Goal: Information Seeking & Learning: Learn about a topic

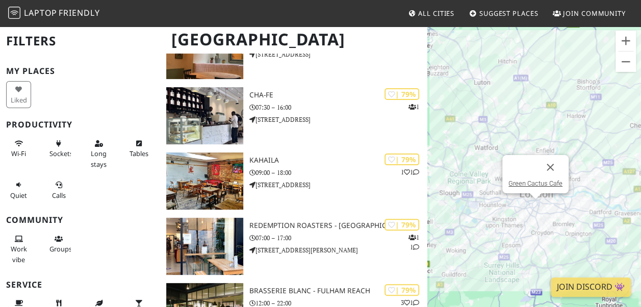
scroll to position [3866, 0]
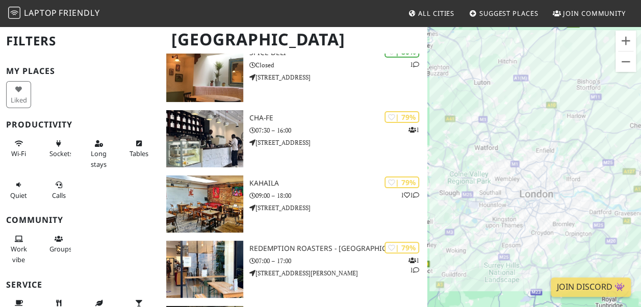
click at [604, 191] on div "To navigate, press the arrow keys." at bounding box center [534, 178] width 214 height 307
click at [622, 41] on button "Zoom in" at bounding box center [625, 41] width 20 height 20
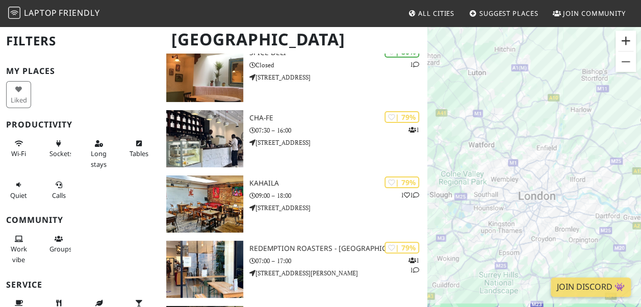
click at [622, 41] on button "Zoom in" at bounding box center [625, 41] width 20 height 20
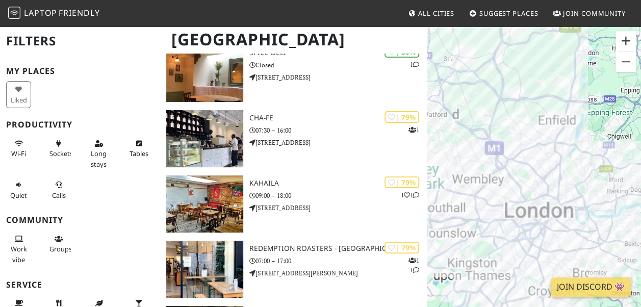
click at [621, 40] on button "Zoom in" at bounding box center [625, 41] width 20 height 20
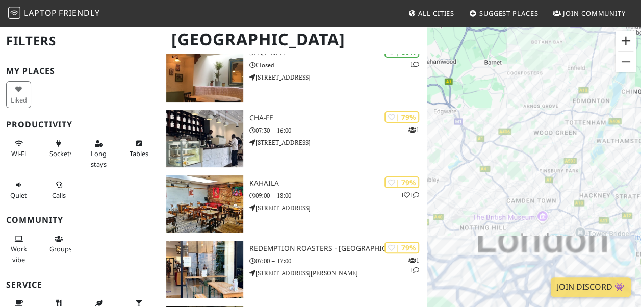
click at [621, 40] on button "Zoom in" at bounding box center [625, 41] width 20 height 20
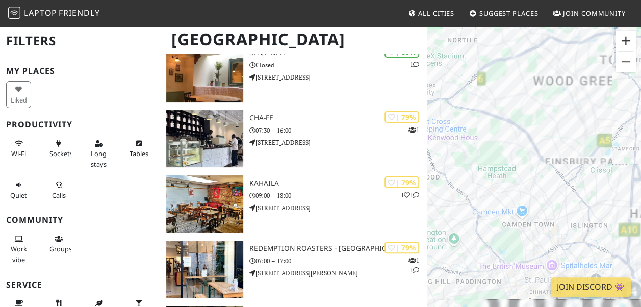
click at [621, 40] on button "Zoom in" at bounding box center [625, 41] width 20 height 20
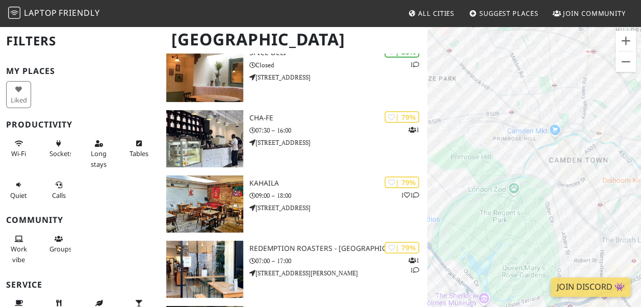
drag, startPoint x: 513, startPoint y: 150, endPoint x: 579, endPoint y: -37, distance: 197.9
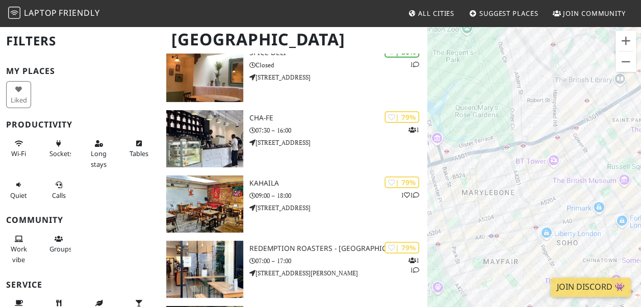
drag, startPoint x: 556, startPoint y: 200, endPoint x: 510, endPoint y: 38, distance: 168.1
click at [510, 38] on div "To navigate, press the arrow keys." at bounding box center [534, 178] width 214 height 307
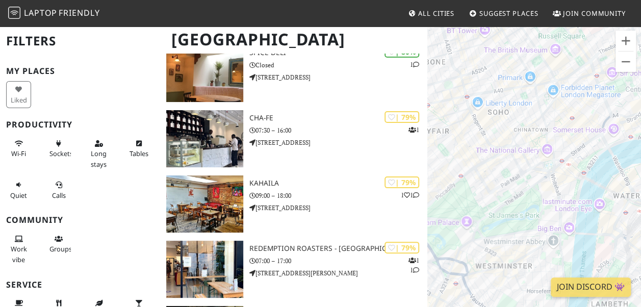
drag, startPoint x: 556, startPoint y: 169, endPoint x: 489, endPoint y: 39, distance: 147.0
click at [489, 39] on div "To navigate, press the arrow keys." at bounding box center [534, 178] width 214 height 307
click at [623, 32] on button "Zoom in" at bounding box center [625, 41] width 20 height 20
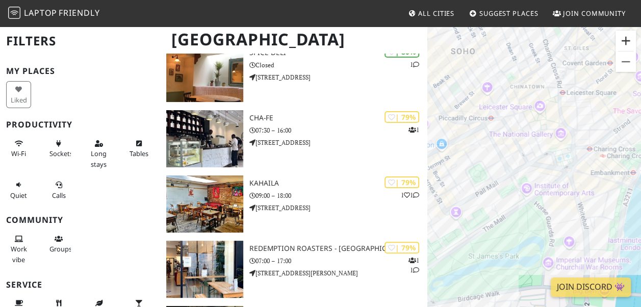
click at [620, 36] on button "Zoom in" at bounding box center [625, 41] width 20 height 20
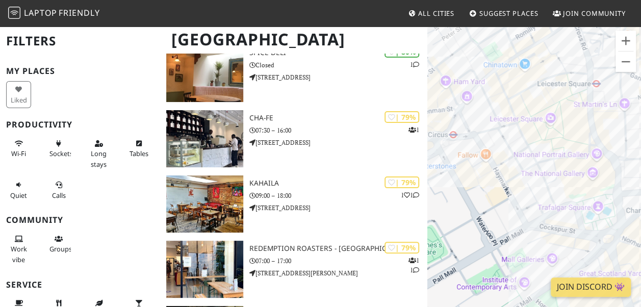
drag, startPoint x: 576, startPoint y: 73, endPoint x: 588, endPoint y: 192, distance: 118.8
click at [588, 191] on div "To navigate, press the arrow keys." at bounding box center [534, 178] width 214 height 307
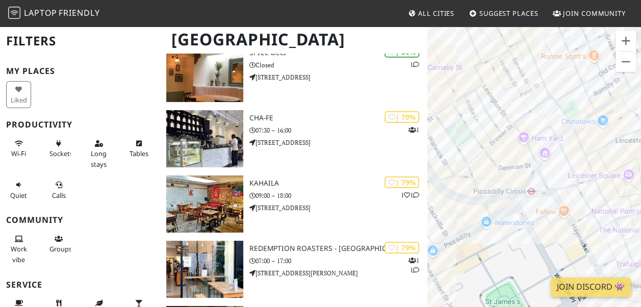
drag, startPoint x: 580, startPoint y: 116, endPoint x: 650, endPoint y: 115, distance: 69.3
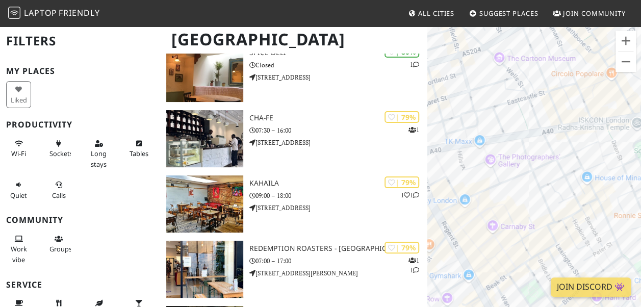
drag, startPoint x: 577, startPoint y: 113, endPoint x: 647, endPoint y: 271, distance: 172.3
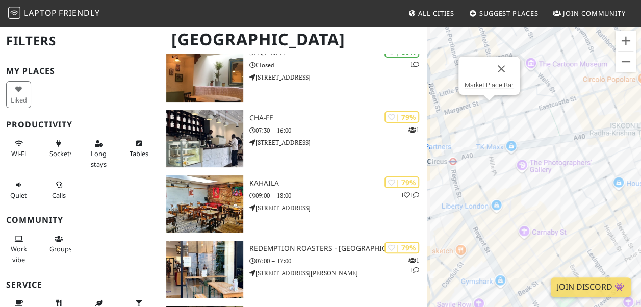
click at [487, 109] on div "To navigate, press the arrow keys. [GEOGRAPHIC_DATA]" at bounding box center [534, 178] width 214 height 307
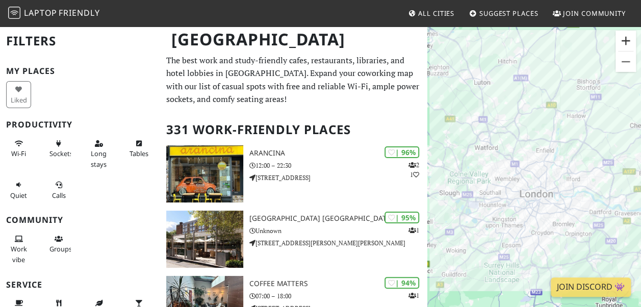
click at [629, 42] on button "Zoom in" at bounding box center [625, 41] width 20 height 20
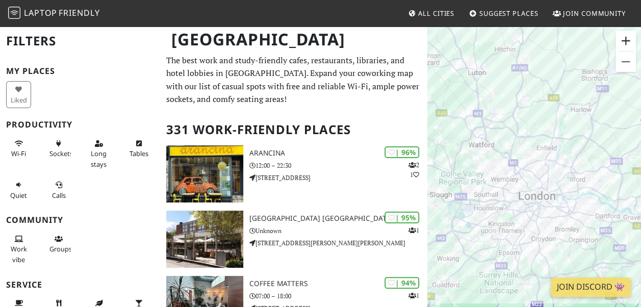
click at [628, 42] on button "Zoom in" at bounding box center [625, 41] width 20 height 20
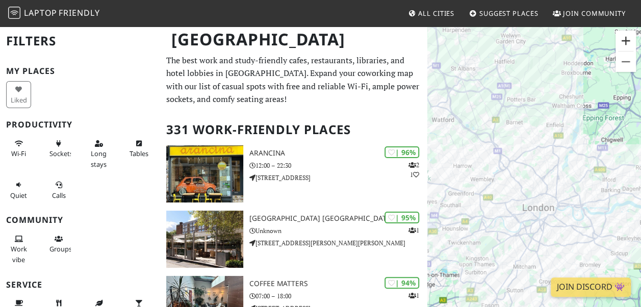
click at [628, 42] on button "Zoom in" at bounding box center [625, 41] width 20 height 20
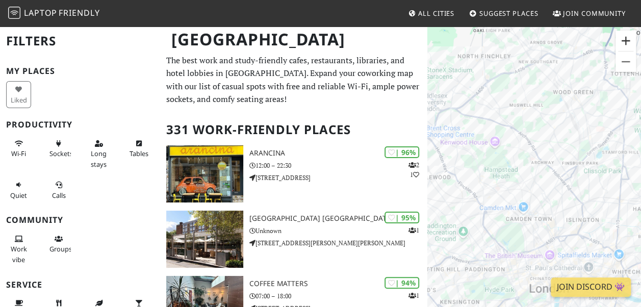
click at [629, 42] on button "Zoom in" at bounding box center [625, 41] width 20 height 20
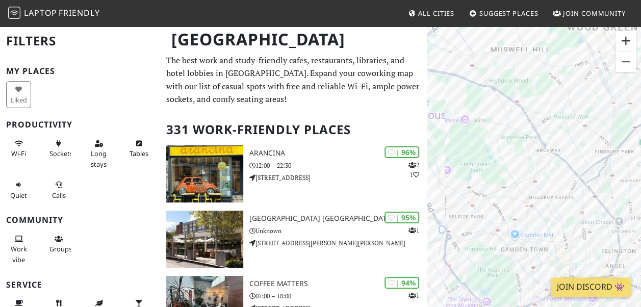
click at [629, 42] on button "Zoom in" at bounding box center [625, 41] width 20 height 20
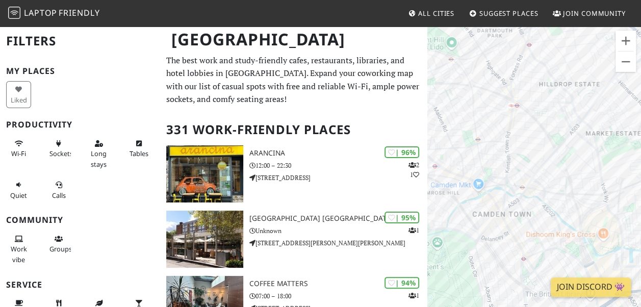
drag, startPoint x: 529, startPoint y: 164, endPoint x: 520, endPoint y: -20, distance: 184.2
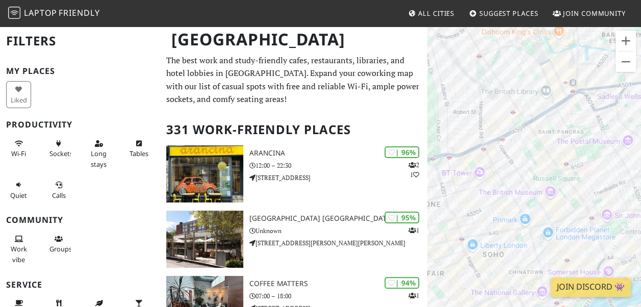
drag, startPoint x: 593, startPoint y: 210, endPoint x: 558, endPoint y: 17, distance: 196.3
click at [617, 38] on button "Zoom in" at bounding box center [625, 41] width 20 height 20
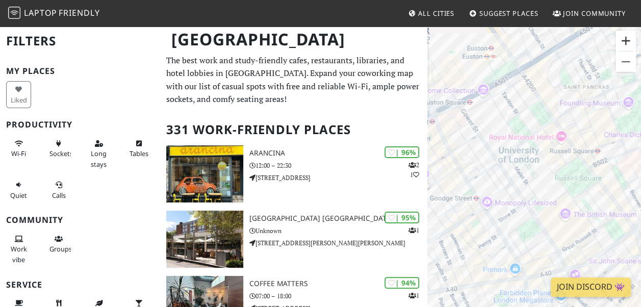
click at [616, 38] on button "Zoom in" at bounding box center [625, 41] width 20 height 20
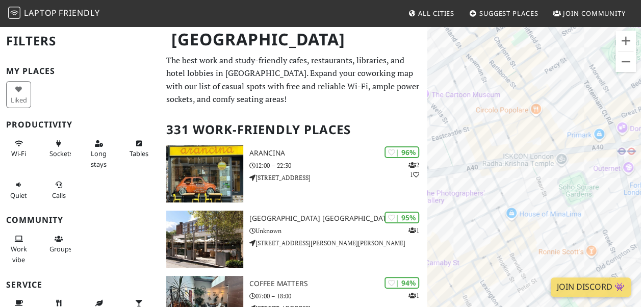
drag, startPoint x: 546, startPoint y: 198, endPoint x: 649, endPoint y: -37, distance: 256.5
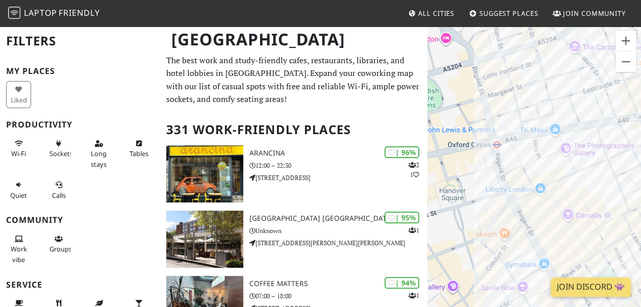
drag, startPoint x: 498, startPoint y: 154, endPoint x: 650, endPoint y: 104, distance: 159.9
click at [640, 104] on html "Laptop Friendly All Cities Suggest Places Join Community [GEOGRAPHIC_DATA] Filt…" at bounding box center [320, 153] width 641 height 307
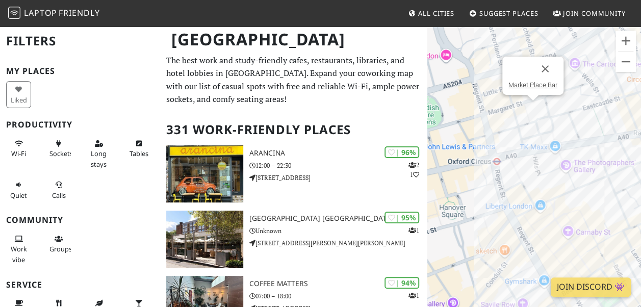
click at [530, 103] on div "To navigate, press the arrow keys. Market Place Bar" at bounding box center [534, 178] width 214 height 307
click at [534, 85] on link "Market Place Bar" at bounding box center [532, 85] width 49 height 8
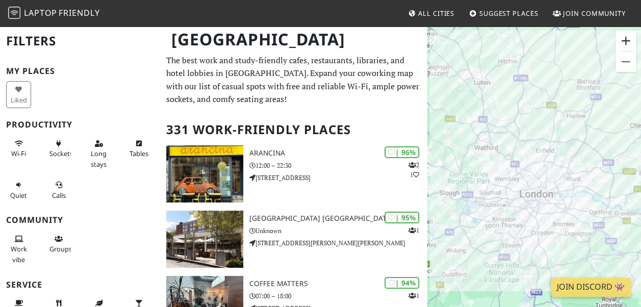
click at [625, 32] on button "Zoom in" at bounding box center [625, 41] width 20 height 20
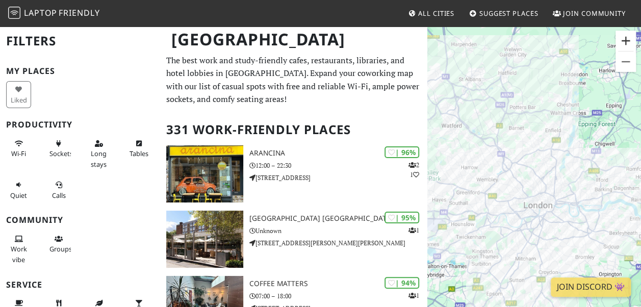
click at [625, 32] on button "Zoom in" at bounding box center [625, 41] width 20 height 20
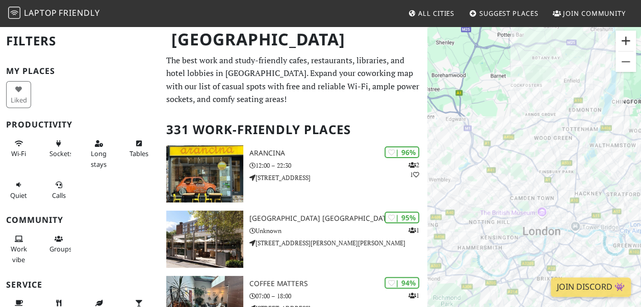
click at [625, 32] on button "Zoom in" at bounding box center [625, 41] width 20 height 20
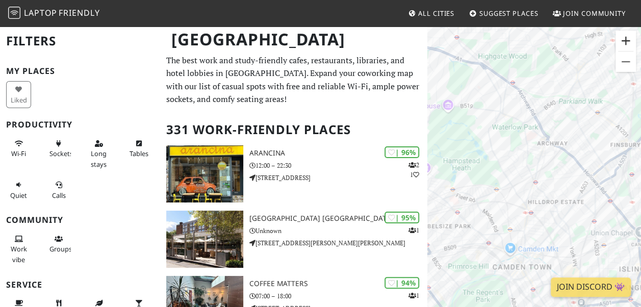
click at [625, 33] on button "Zoom in" at bounding box center [625, 41] width 20 height 20
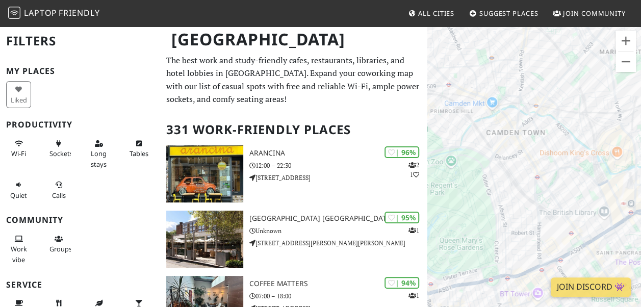
drag, startPoint x: 572, startPoint y: 199, endPoint x: 578, endPoint y: -31, distance: 229.9
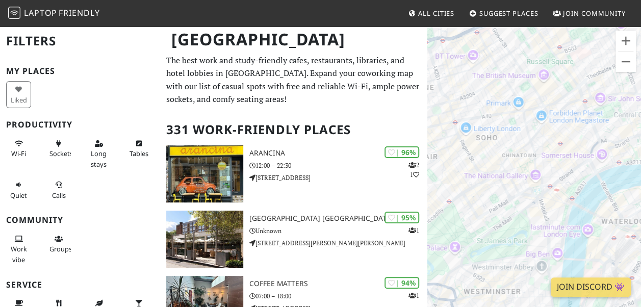
drag, startPoint x: 503, startPoint y: 206, endPoint x: 440, endPoint y: -33, distance: 247.4
click at [440, 0] on html "Laptop Friendly All Cities Suggest Places Join Community [GEOGRAPHIC_DATA] Filt…" at bounding box center [320, 153] width 641 height 307
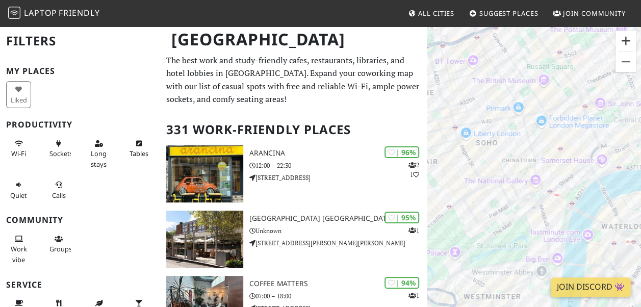
click at [620, 34] on button "Zoom in" at bounding box center [625, 41] width 20 height 20
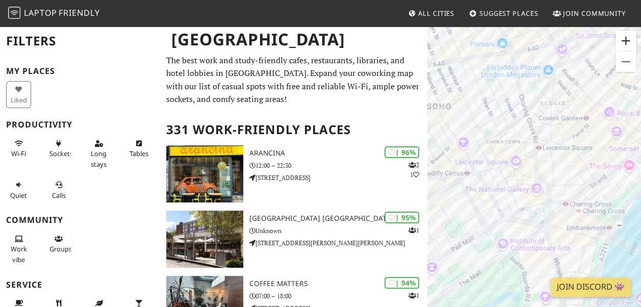
click at [620, 34] on button "Zoom in" at bounding box center [625, 41] width 20 height 20
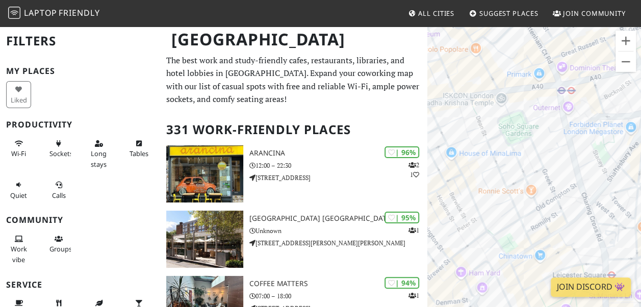
drag, startPoint x: 540, startPoint y: 72, endPoint x: 608, endPoint y: 233, distance: 175.1
click at [608, 233] on div "To navigate, press the arrow keys." at bounding box center [534, 178] width 214 height 307
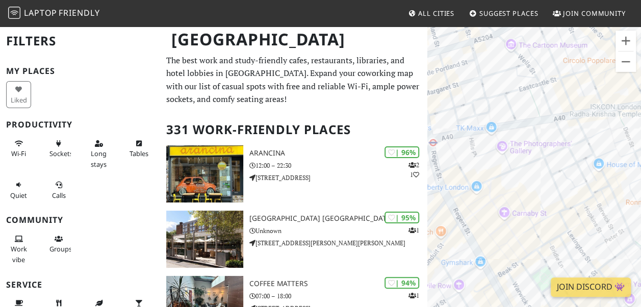
drag, startPoint x: 497, startPoint y: 95, endPoint x: 643, endPoint y: 106, distance: 146.7
click at [640, 106] on html "Laptop Friendly All Cities Suggest Places Join Community [GEOGRAPHIC_DATA] Filt…" at bounding box center [320, 153] width 641 height 307
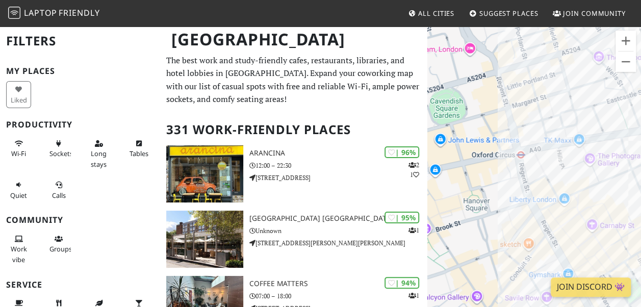
drag, startPoint x: 486, startPoint y: 176, endPoint x: 650, endPoint y: 140, distance: 167.7
click at [640, 140] on html "Laptop Friendly All Cities Suggest Places Join Community [GEOGRAPHIC_DATA] Filt…" at bounding box center [320, 153] width 641 height 307
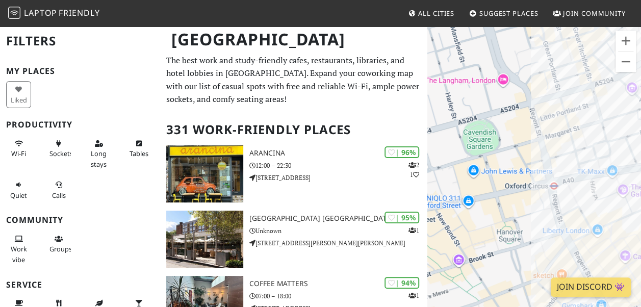
drag, startPoint x: 572, startPoint y: 65, endPoint x: 593, endPoint y: 85, distance: 29.2
click at [593, 86] on div "To navigate, press the arrow keys." at bounding box center [534, 178] width 214 height 307
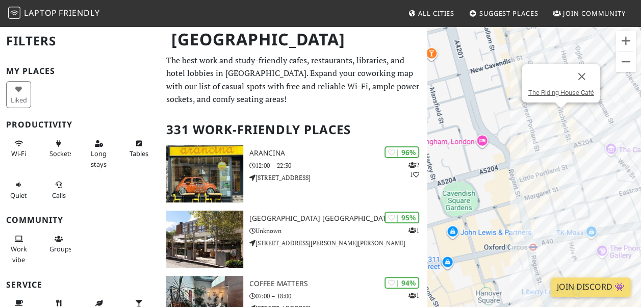
click at [560, 112] on div "To navigate, press the arrow keys. The [GEOGRAPHIC_DATA]" at bounding box center [534, 178] width 214 height 307
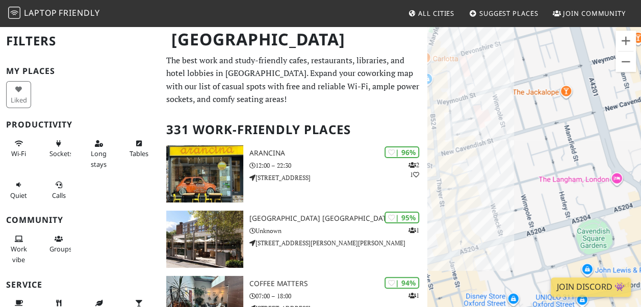
drag, startPoint x: 513, startPoint y: 152, endPoint x: 650, endPoint y: 188, distance: 141.8
click at [640, 188] on html "Laptop Friendly All Cities Suggest Places Join Community [GEOGRAPHIC_DATA] Filt…" at bounding box center [320, 153] width 641 height 307
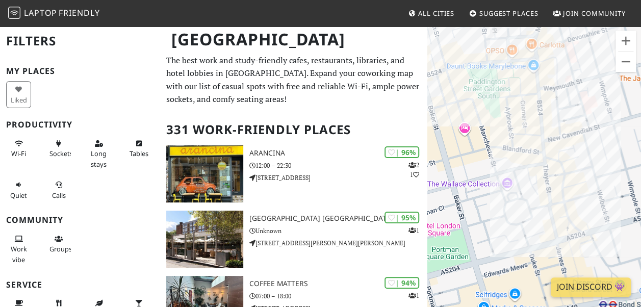
drag, startPoint x: 529, startPoint y: 166, endPoint x: 635, endPoint y: 152, distance: 107.0
click at [635, 152] on div "To navigate, press the arrow keys. The [GEOGRAPHIC_DATA]" at bounding box center [534, 178] width 214 height 307
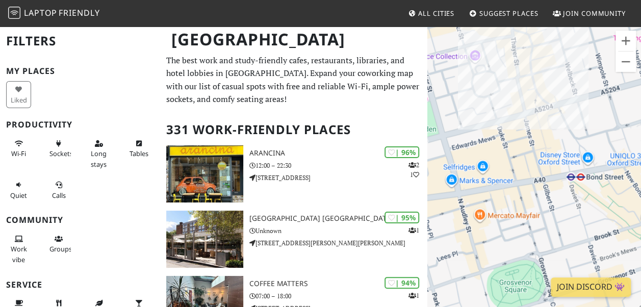
drag, startPoint x: 599, startPoint y: 206, endPoint x: 570, endPoint y: 40, distance: 168.7
click at [570, 40] on div "To navigate, press the arrow keys. The [GEOGRAPHIC_DATA]" at bounding box center [534, 178] width 214 height 307
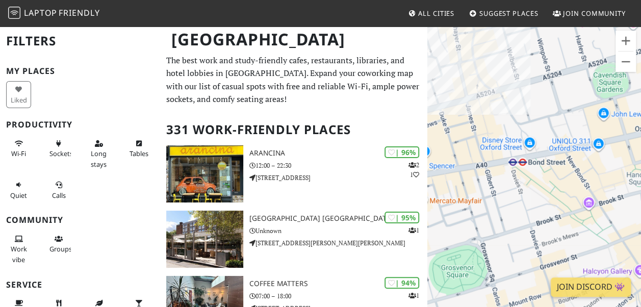
drag, startPoint x: 537, startPoint y: 110, endPoint x: 484, endPoint y: 98, distance: 53.8
click at [484, 98] on div "To navigate, press the arrow keys. The [GEOGRAPHIC_DATA]" at bounding box center [534, 178] width 214 height 307
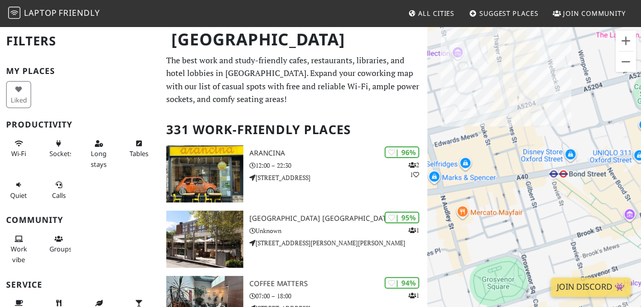
drag, startPoint x: 485, startPoint y: 98, endPoint x: 573, endPoint y: 138, distance: 97.2
click at [542, 117] on div "To navigate, press the arrow keys. The [GEOGRAPHIC_DATA]" at bounding box center [534, 178] width 214 height 307
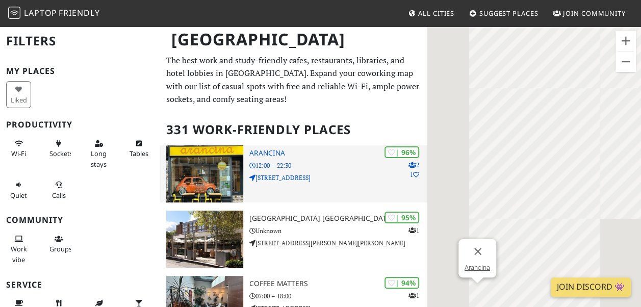
drag, startPoint x: 574, startPoint y: 127, endPoint x: 406, endPoint y: 175, distance: 174.4
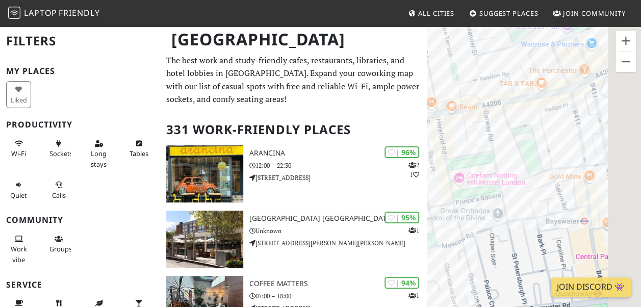
drag, startPoint x: 591, startPoint y: 162, endPoint x: 264, endPoint y: 207, distance: 329.8
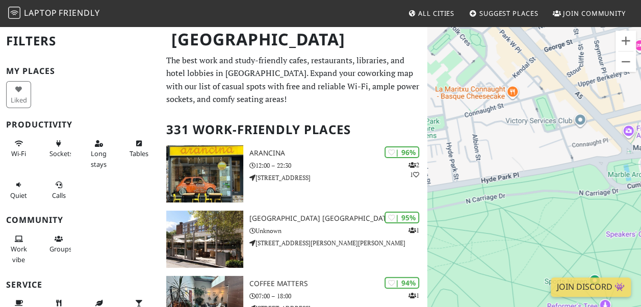
drag, startPoint x: 559, startPoint y: 127, endPoint x: 185, endPoint y: 54, distance: 380.7
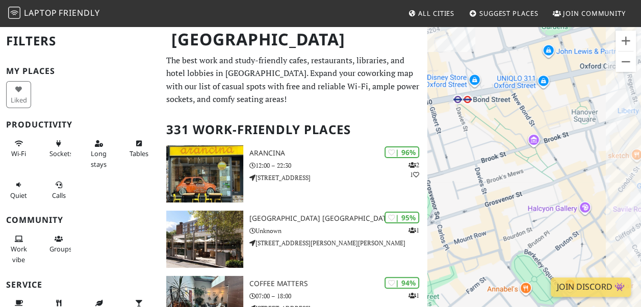
drag, startPoint x: 551, startPoint y: 131, endPoint x: 114, endPoint y: 117, distance: 438.0
click at [626, 60] on button "Zoom out" at bounding box center [625, 61] width 20 height 20
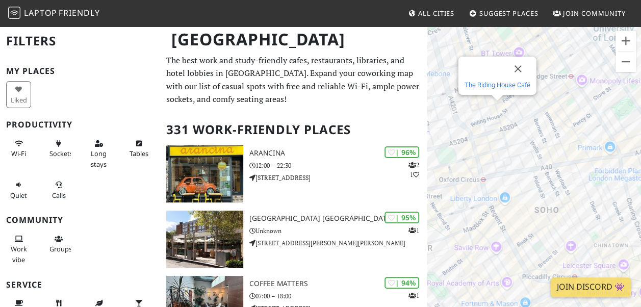
click at [501, 82] on link "The Riding House Café" at bounding box center [497, 85] width 66 height 8
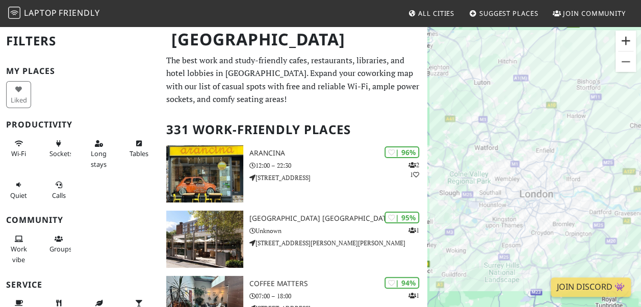
click at [630, 39] on button "Zoom in" at bounding box center [625, 41] width 20 height 20
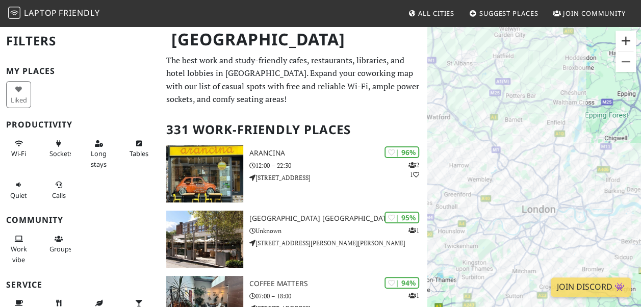
click at [630, 39] on button "Zoom in" at bounding box center [625, 41] width 20 height 20
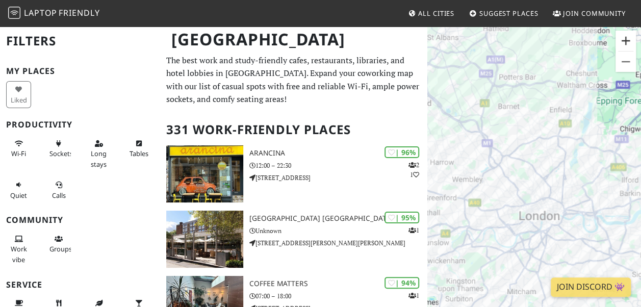
click at [630, 39] on button "Zoom in" at bounding box center [625, 41] width 20 height 20
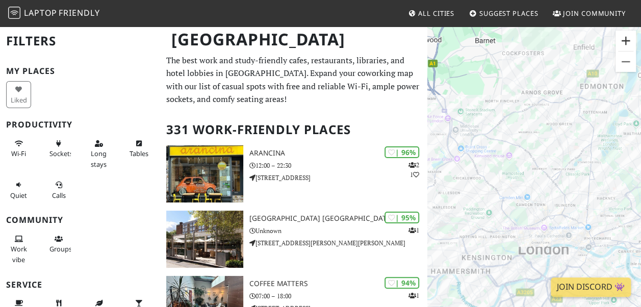
click at [630, 39] on button "Zoom in" at bounding box center [625, 41] width 20 height 20
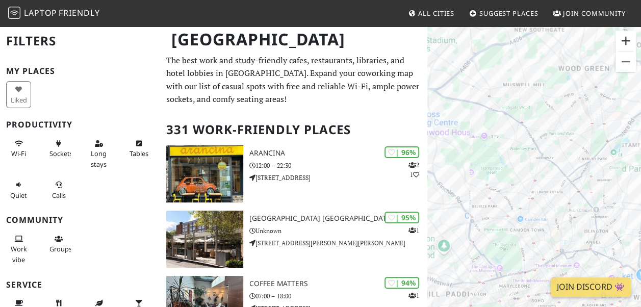
click at [630, 39] on button "Zoom in" at bounding box center [625, 41] width 20 height 20
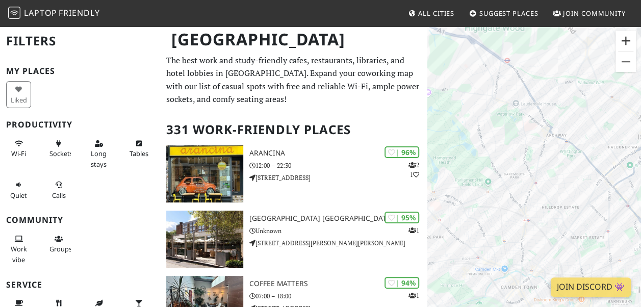
click at [630, 39] on button "Zoom in" at bounding box center [625, 41] width 20 height 20
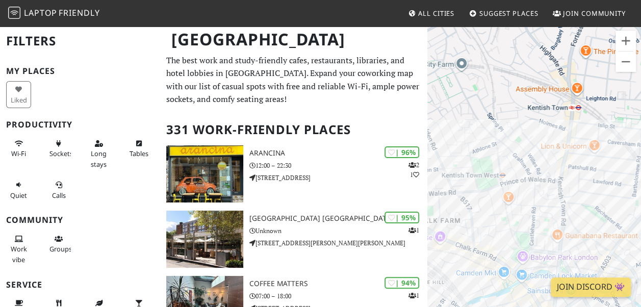
drag, startPoint x: 535, startPoint y: 169, endPoint x: 611, endPoint y: -38, distance: 219.7
click at [611, 0] on html "Laptop Friendly All Cities Suggest Places Join Community [GEOGRAPHIC_DATA] Filt…" at bounding box center [320, 153] width 641 height 307
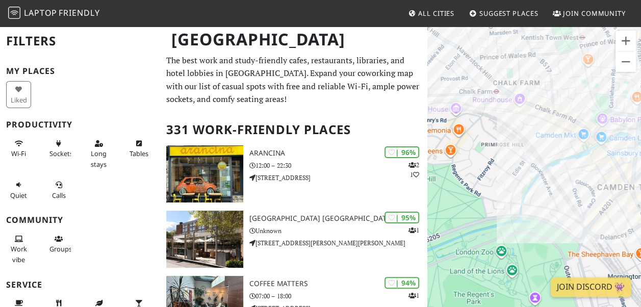
drag, startPoint x: 553, startPoint y: 101, endPoint x: 624, endPoint y: -38, distance: 156.4
click at [624, 0] on html "Laptop Friendly All Cities Suggest Places Join Community [GEOGRAPHIC_DATA] Filt…" at bounding box center [320, 153] width 641 height 307
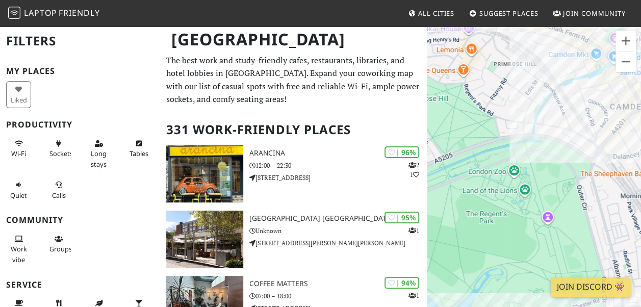
drag, startPoint x: 590, startPoint y: 198, endPoint x: 599, endPoint y: 118, distance: 81.1
click at [599, 118] on div "To navigate, press the arrow keys." at bounding box center [534, 178] width 214 height 307
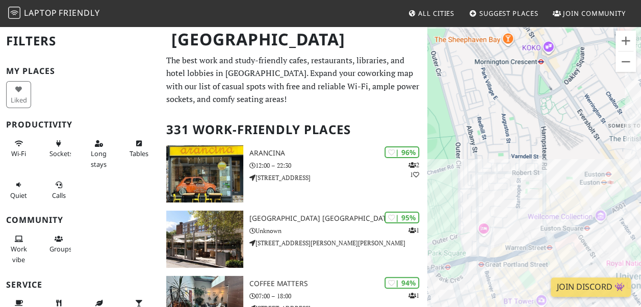
drag, startPoint x: 583, startPoint y: 194, endPoint x: 437, endPoint y: 60, distance: 198.0
click at [437, 60] on div "To navigate, press the arrow keys." at bounding box center [534, 178] width 214 height 307
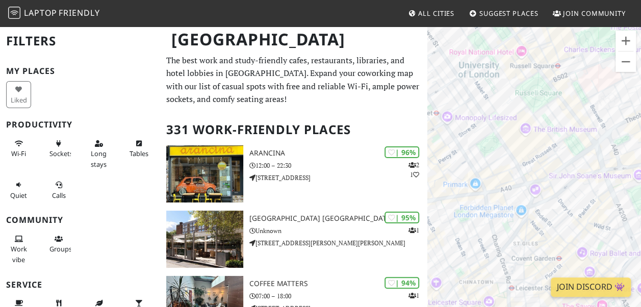
drag, startPoint x: 573, startPoint y: 174, endPoint x: 415, endPoint y: -37, distance: 263.7
click at [415, 0] on html "Laptop Friendly All Cities Suggest Places Join Community [GEOGRAPHIC_DATA] Filt…" at bounding box center [320, 153] width 641 height 307
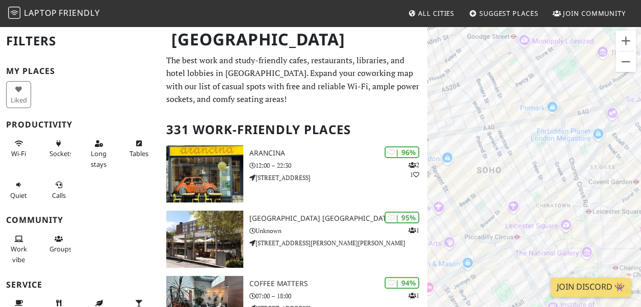
drag, startPoint x: 514, startPoint y: 163, endPoint x: 593, endPoint y: 84, distance: 111.7
click at [593, 84] on div "To navigate, press the arrow keys." at bounding box center [534, 178] width 214 height 307
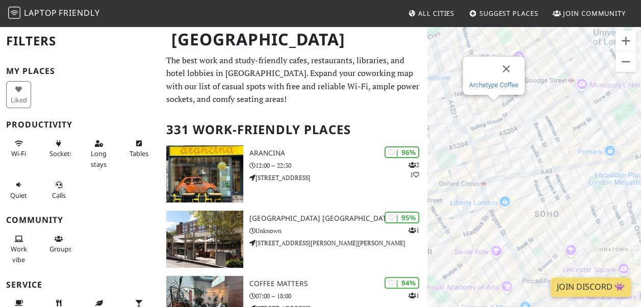
click at [491, 83] on link "Archetype Coffee" at bounding box center [492, 85] width 49 height 8
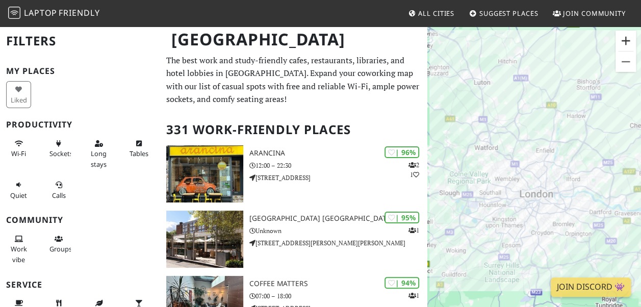
click at [633, 45] on button "Zoom in" at bounding box center [625, 41] width 20 height 20
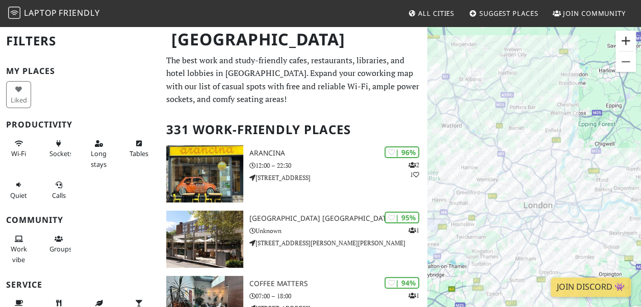
click at [633, 45] on button "Zoom in" at bounding box center [625, 41] width 20 height 20
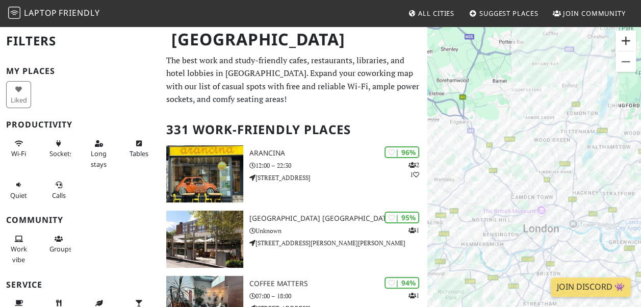
click at [633, 45] on button "Zoom in" at bounding box center [625, 41] width 20 height 20
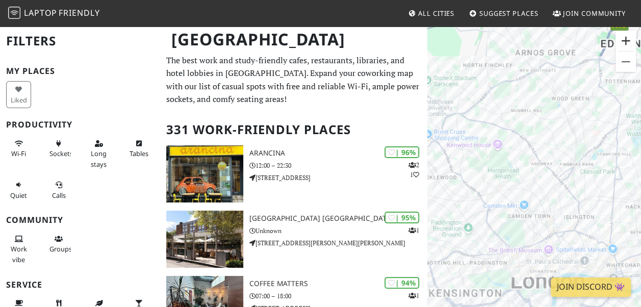
click at [634, 45] on button "Zoom in" at bounding box center [625, 41] width 20 height 20
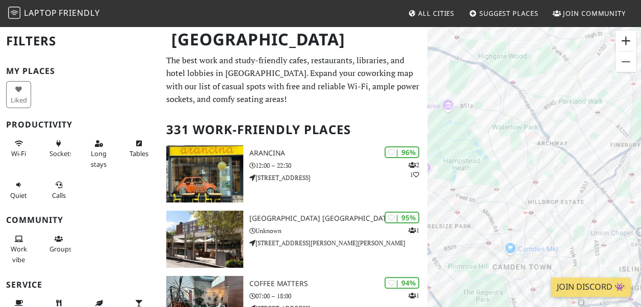
click at [634, 45] on button "Zoom in" at bounding box center [625, 41] width 20 height 20
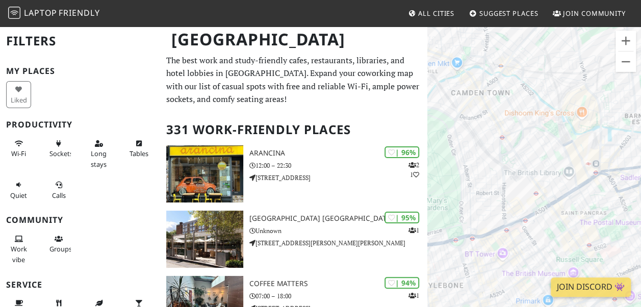
drag, startPoint x: 563, startPoint y: 227, endPoint x: 533, endPoint y: -38, distance: 266.7
click at [533, 0] on html "Laptop Friendly All Cities Suggest Places Join Community [GEOGRAPHIC_DATA] Filt…" at bounding box center [320, 153] width 641 height 307
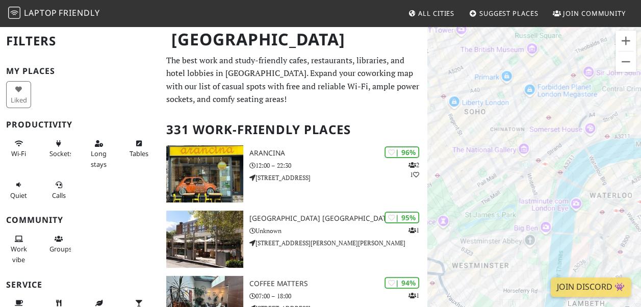
drag, startPoint x: 558, startPoint y: 187, endPoint x: 515, endPoint y: -36, distance: 227.2
click at [515, 0] on html "Laptop Friendly All Cities Suggest Places Join Community [GEOGRAPHIC_DATA] Filt…" at bounding box center [320, 153] width 641 height 307
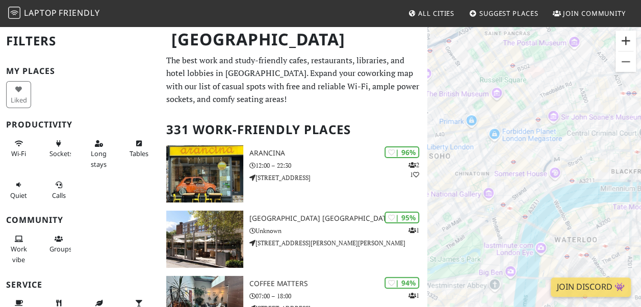
click at [631, 37] on button "Zoom in" at bounding box center [625, 41] width 20 height 20
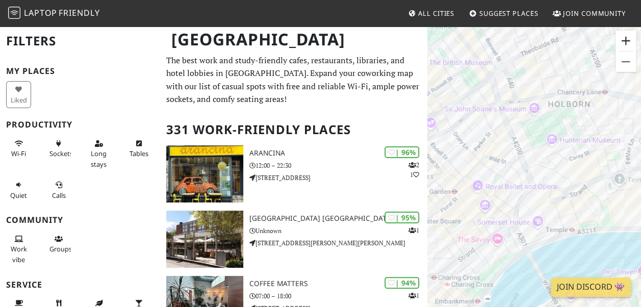
click at [630, 37] on button "Zoom in" at bounding box center [625, 41] width 20 height 20
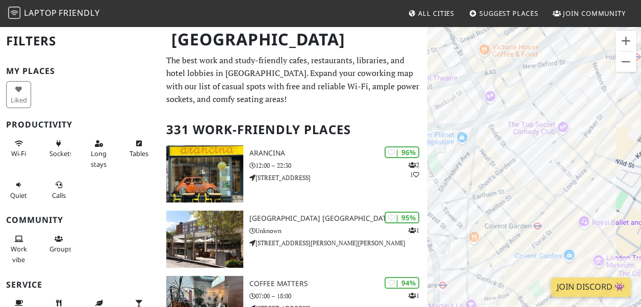
drag, startPoint x: 486, startPoint y: 137, endPoint x: 648, endPoint y: 234, distance: 188.9
click at [640, 234] on html "Laptop Friendly All Cities Suggest Places Join Community [GEOGRAPHIC_DATA] Filt…" at bounding box center [320, 153] width 641 height 307
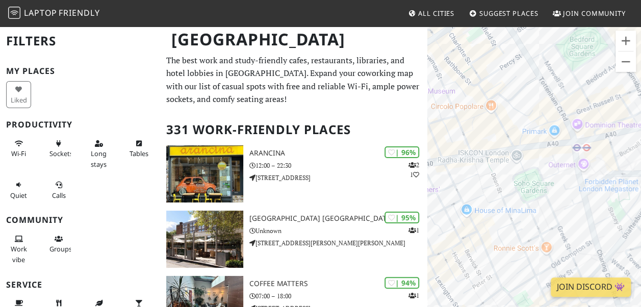
drag, startPoint x: 475, startPoint y: 202, endPoint x: 648, endPoint y: 167, distance: 176.3
click at [640, 167] on html "Laptop Friendly All Cities Suggest Places Join Community [GEOGRAPHIC_DATA] Filt…" at bounding box center [320, 153] width 641 height 307
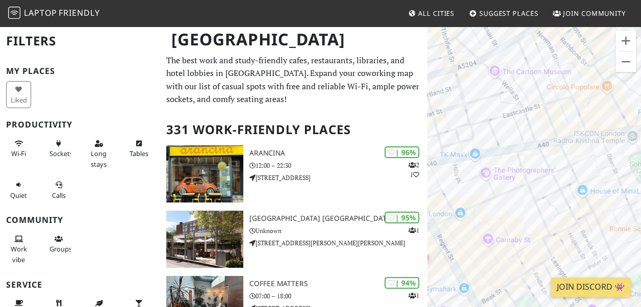
drag, startPoint x: 515, startPoint y: 121, endPoint x: 632, endPoint y: 105, distance: 118.7
click at [632, 105] on div "To navigate, press the arrow keys." at bounding box center [534, 178] width 214 height 307
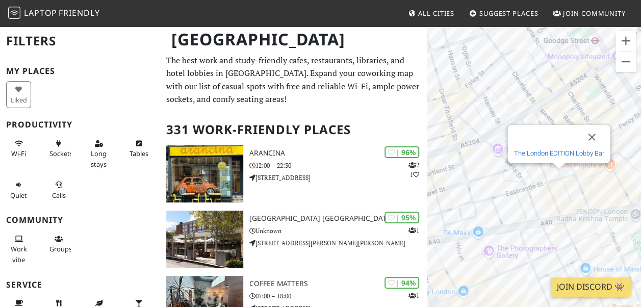
click at [561, 156] on link "The London EDITION Lobby Bar" at bounding box center [558, 153] width 90 height 8
click at [561, 157] on div "The London EDITION Lobby Bar" at bounding box center [558, 144] width 102 height 38
click at [550, 148] on div at bounding box center [546, 137] width 66 height 24
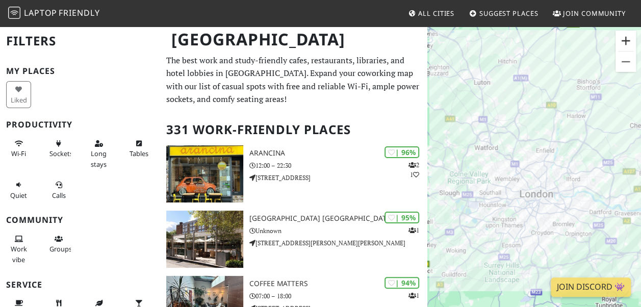
click at [620, 38] on button "Zoom in" at bounding box center [625, 41] width 20 height 20
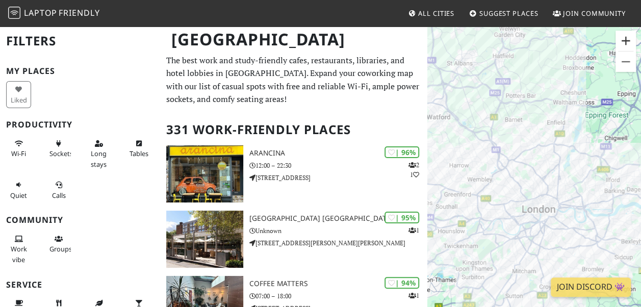
click at [620, 38] on button "Zoom in" at bounding box center [625, 41] width 20 height 20
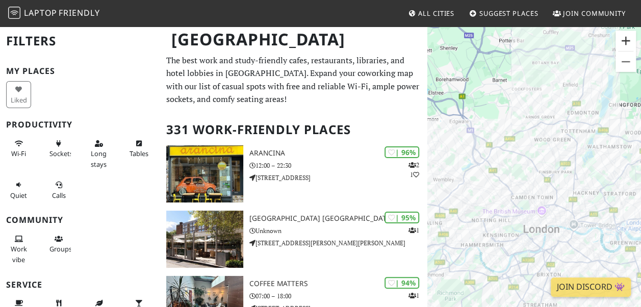
click at [620, 37] on button "Zoom in" at bounding box center [625, 41] width 20 height 20
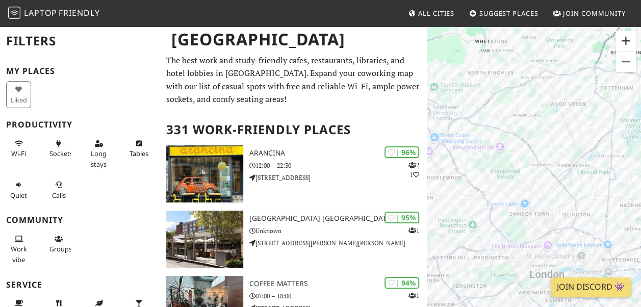
click at [620, 37] on button "Zoom in" at bounding box center [625, 41] width 20 height 20
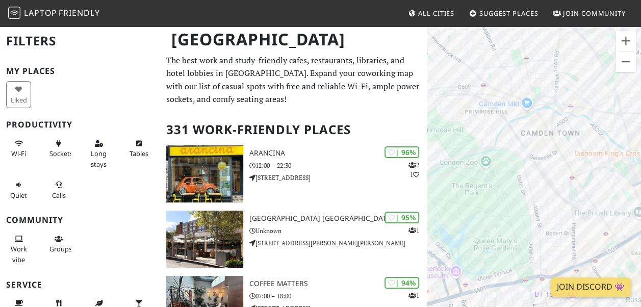
drag, startPoint x: 569, startPoint y: 201, endPoint x: 613, endPoint y: -38, distance: 242.4
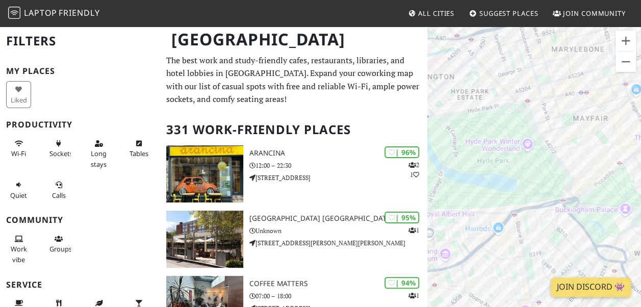
drag, startPoint x: 613, startPoint y: -38, endPoint x: 634, endPoint y: -36, distance: 21.5
click at [634, 0] on html "Laptop Friendly All Cities Suggest Places Join Community London Filters My Plac…" at bounding box center [320, 153] width 641 height 307
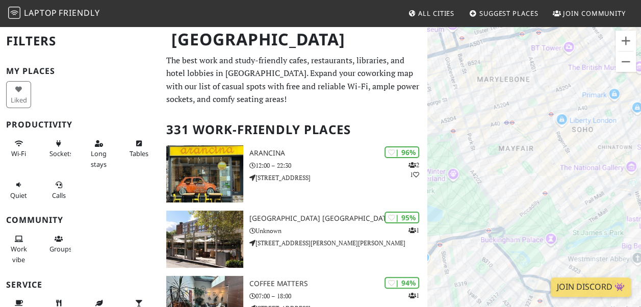
drag, startPoint x: 565, startPoint y: 84, endPoint x: 530, endPoint y: 112, distance: 45.0
click at [530, 112] on div "To navigate, press the arrow keys." at bounding box center [534, 178] width 214 height 307
click at [627, 43] on button "Zoom in" at bounding box center [625, 41] width 20 height 20
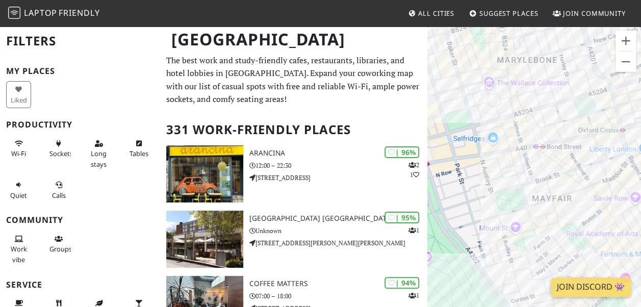
drag, startPoint x: 591, startPoint y: 102, endPoint x: 647, endPoint y: 181, distance: 97.3
click at [640, 181] on html "Laptop Friendly All Cities Suggest Places Join Community London Filters My Plac…" at bounding box center [320, 153] width 641 height 307
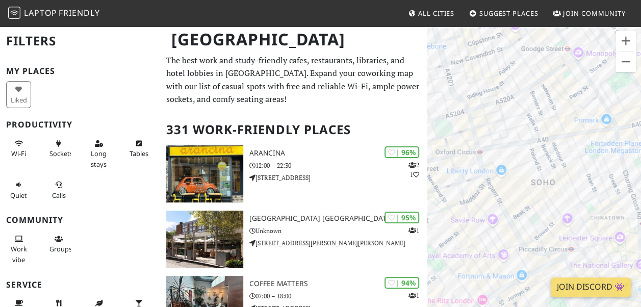
drag, startPoint x: 606, startPoint y: 189, endPoint x: 459, endPoint y: 211, distance: 148.5
click at [459, 211] on div "To navigate, press the arrow keys." at bounding box center [534, 178] width 214 height 307
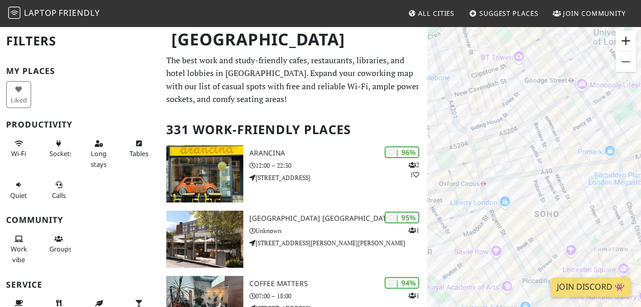
click at [623, 44] on button "Zoom in" at bounding box center [625, 41] width 20 height 20
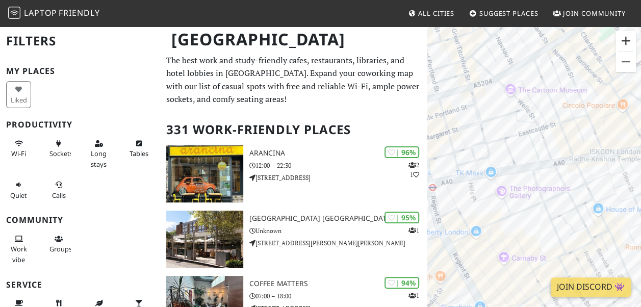
click at [622, 45] on button "Zoom in" at bounding box center [625, 41] width 20 height 20
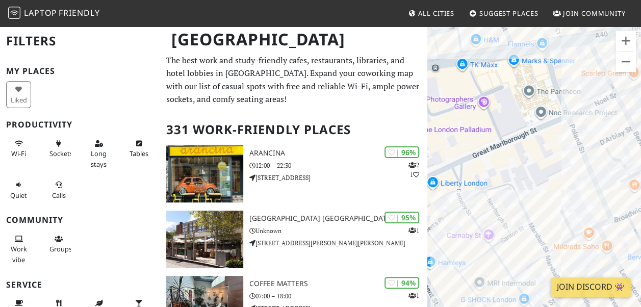
click at [465, 14] on link "Suggest Places" at bounding box center [503, 13] width 77 height 18
click at [624, 67] on button "Zoom out" at bounding box center [625, 61] width 20 height 20
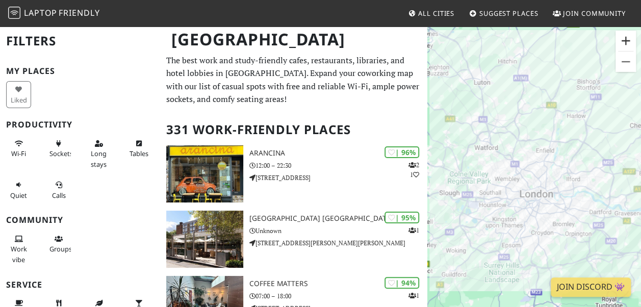
click at [628, 38] on button "Zoom in" at bounding box center [625, 41] width 20 height 20
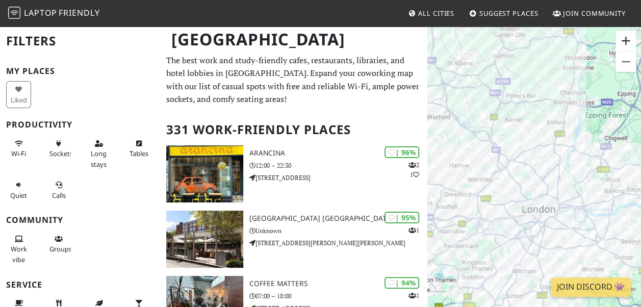
click at [627, 39] on button "Zoom in" at bounding box center [625, 41] width 20 height 20
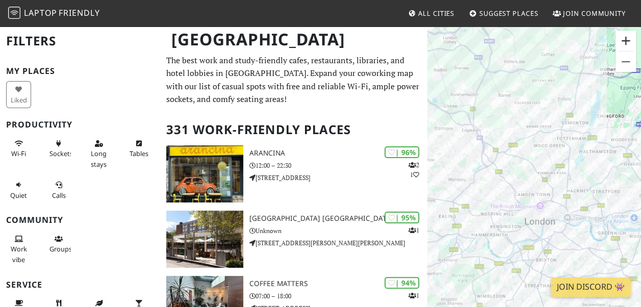
click at [627, 40] on button "Zoom in" at bounding box center [625, 41] width 20 height 20
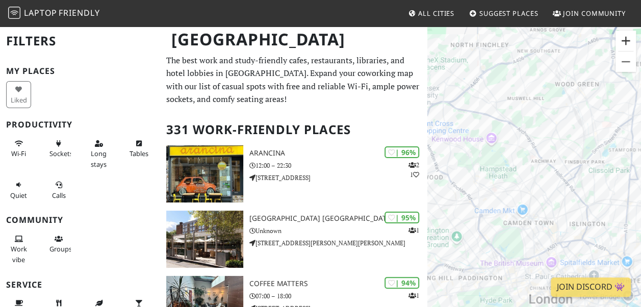
click at [627, 40] on button "Zoom in" at bounding box center [625, 41] width 20 height 20
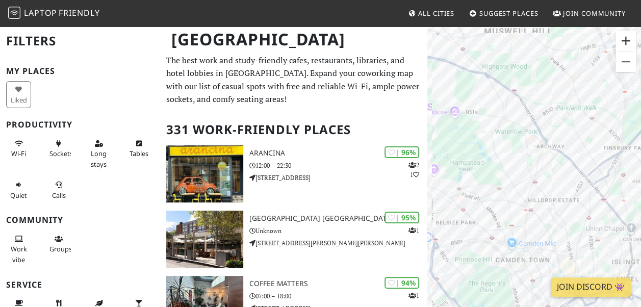
click at [627, 39] on button "Zoom in" at bounding box center [625, 41] width 20 height 20
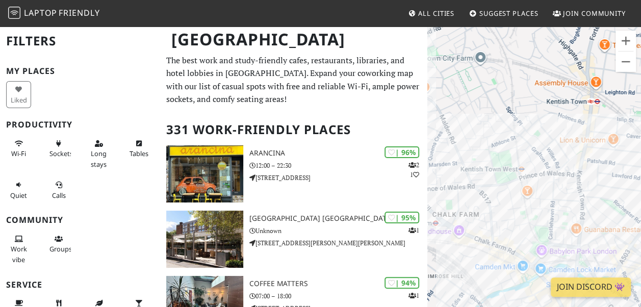
drag, startPoint x: 552, startPoint y: 181, endPoint x: 637, endPoint y: -38, distance: 235.1
click at [637, 0] on html "Laptop Friendly All Cities Suggest Places Join Community [GEOGRAPHIC_DATA] Filt…" at bounding box center [320, 153] width 641 height 307
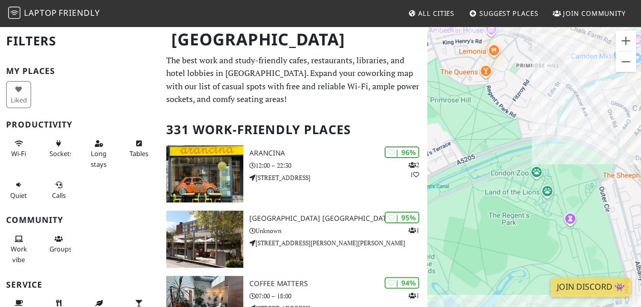
drag, startPoint x: 530, startPoint y: 181, endPoint x: 616, endPoint y: -11, distance: 210.8
click at [616, 0] on html "Laptop Friendly All Cities Suggest Places Join Community [GEOGRAPHIC_DATA] Filt…" at bounding box center [320, 153] width 641 height 307
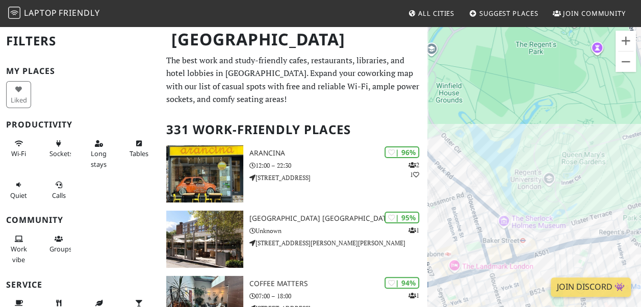
drag, startPoint x: 547, startPoint y: 178, endPoint x: 588, endPoint y: -21, distance: 203.9
click at [588, 0] on html "Laptop Friendly All Cities Suggest Places Join Community [GEOGRAPHIC_DATA] Filt…" at bounding box center [320, 153] width 641 height 307
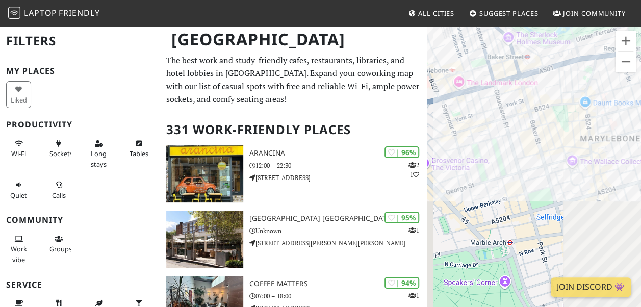
drag, startPoint x: 538, startPoint y: 187, endPoint x: 543, endPoint y: -19, distance: 206.5
click at [543, 0] on html "Laptop Friendly All Cities Suggest Places Join Community [GEOGRAPHIC_DATA] Filt…" at bounding box center [320, 153] width 641 height 307
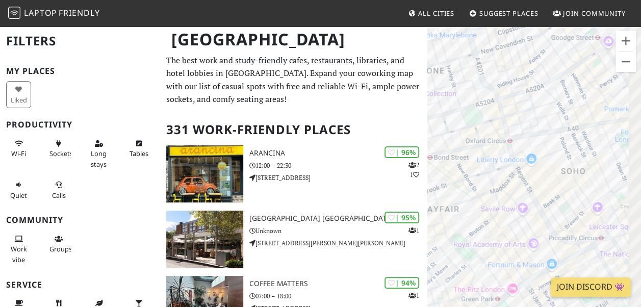
drag, startPoint x: 546, startPoint y: 201, endPoint x: 338, endPoint y: 88, distance: 236.5
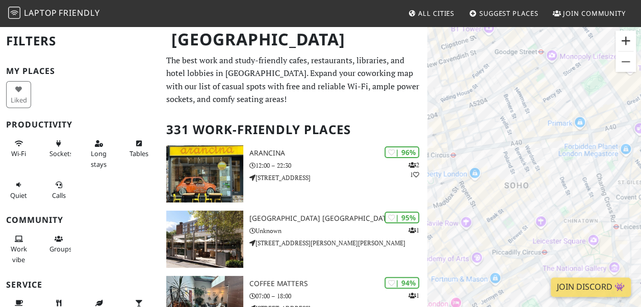
click at [623, 46] on button "Zoom in" at bounding box center [625, 41] width 20 height 20
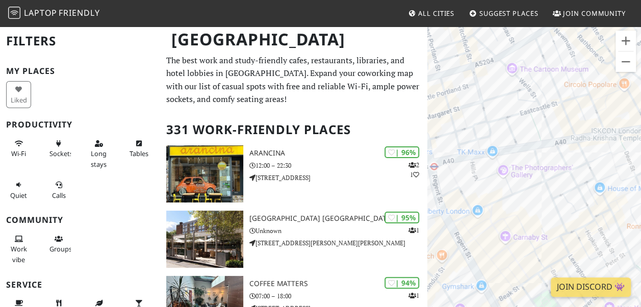
drag, startPoint x: 570, startPoint y: 90, endPoint x: 631, endPoint y: 125, distance: 70.5
click at [631, 125] on div "To navigate, press the arrow keys." at bounding box center [534, 178] width 214 height 307
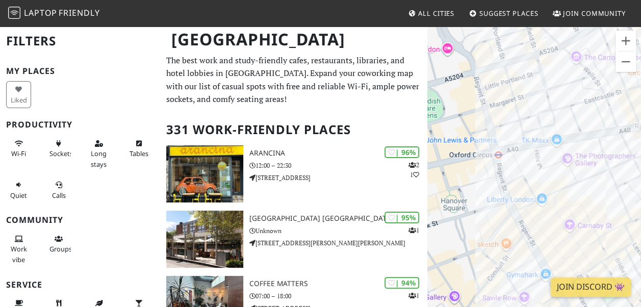
drag, startPoint x: 507, startPoint y: 147, endPoint x: 650, endPoint y: 111, distance: 147.1
click at [640, 111] on html "Laptop Friendly All Cities Suggest Places Join Community [GEOGRAPHIC_DATA] Filt…" at bounding box center [320, 153] width 641 height 307
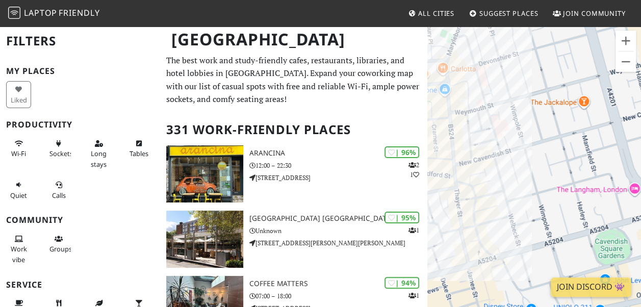
drag, startPoint x: 462, startPoint y: 88, endPoint x: 650, endPoint y: 226, distance: 233.3
click at [640, 226] on html "Laptop Friendly All Cities Suggest Places Join Community [GEOGRAPHIC_DATA] Filt…" at bounding box center [320, 153] width 641 height 307
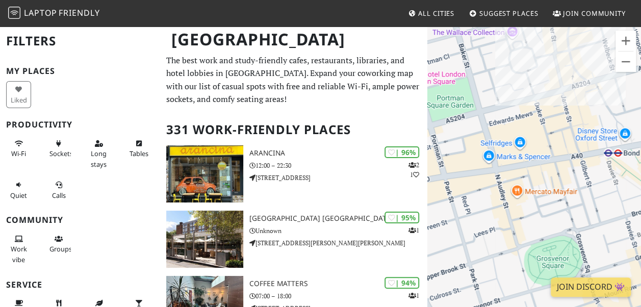
drag, startPoint x: 521, startPoint y: 157, endPoint x: 617, endPoint y: -19, distance: 200.9
click at [617, 0] on html "Laptop Friendly All Cities Suggest Places Join Community [GEOGRAPHIC_DATA] Filt…" at bounding box center [320, 153] width 641 height 307
click at [631, 66] on button "Zoom out" at bounding box center [625, 61] width 20 height 20
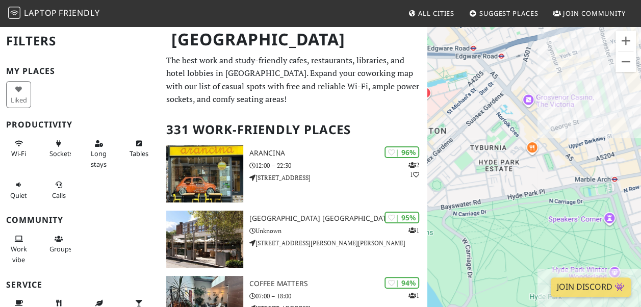
drag, startPoint x: 495, startPoint y: 173, endPoint x: 650, endPoint y: 172, distance: 154.4
click at [640, 172] on html "Laptop Friendly All Cities Suggest Places Join Community [GEOGRAPHIC_DATA] Filt…" at bounding box center [320, 153] width 641 height 307
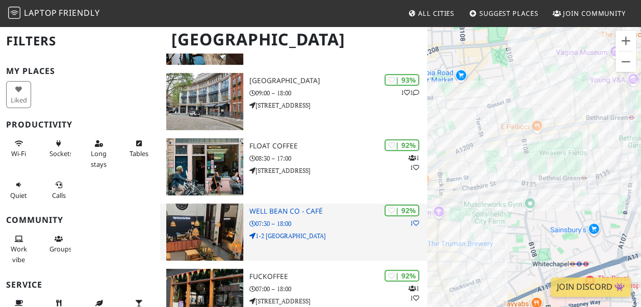
drag, startPoint x: 598, startPoint y: 156, endPoint x: 414, endPoint y: 238, distance: 201.4
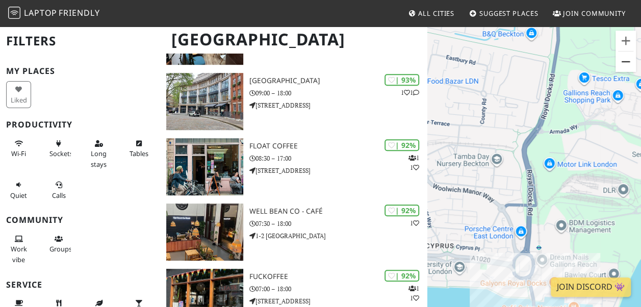
click at [630, 70] on button "Zoom out" at bounding box center [625, 61] width 20 height 20
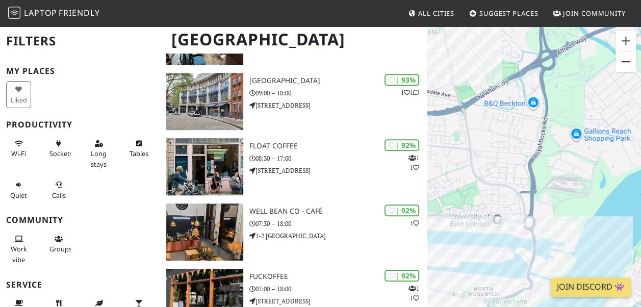
click at [630, 70] on button "Zoom out" at bounding box center [625, 61] width 20 height 20
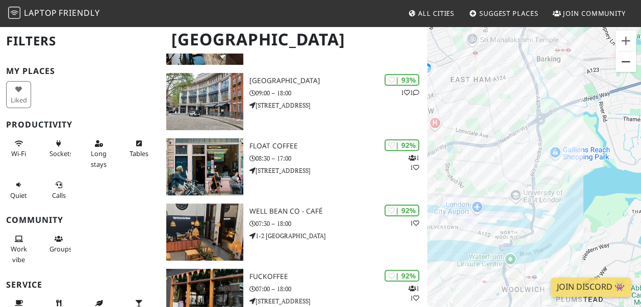
click at [630, 70] on button "Zoom out" at bounding box center [625, 61] width 20 height 20
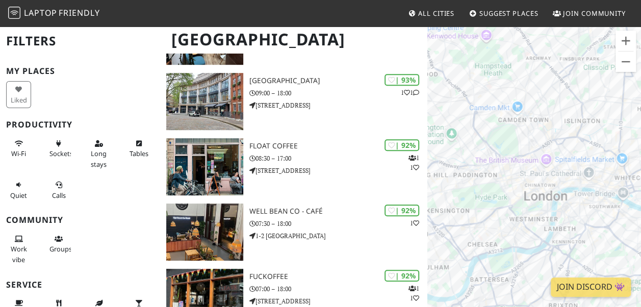
drag, startPoint x: 466, startPoint y: 183, endPoint x: 613, endPoint y: 188, distance: 146.8
click at [613, 188] on div "To navigate, press the arrow keys." at bounding box center [534, 178] width 214 height 307
click at [622, 35] on button "Zoom in" at bounding box center [625, 41] width 20 height 20
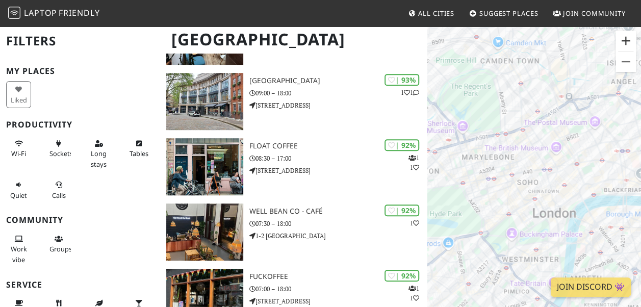
click at [622, 35] on button "Zoom in" at bounding box center [625, 41] width 20 height 20
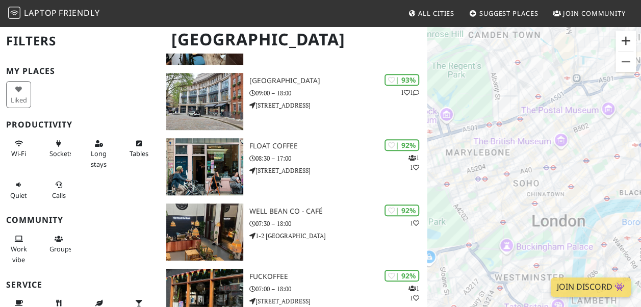
click at [622, 35] on button "Zoom in" at bounding box center [625, 41] width 20 height 20
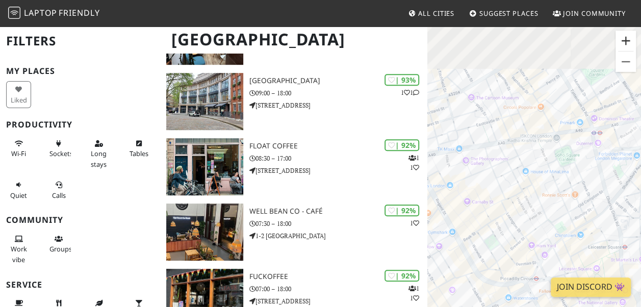
click at [622, 34] on button "Zoom in" at bounding box center [625, 41] width 20 height 20
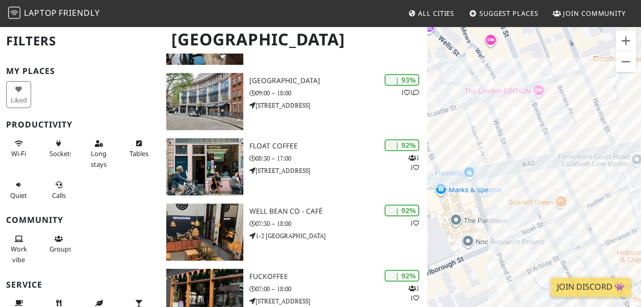
drag, startPoint x: 586, startPoint y: 133, endPoint x: 648, endPoint y: 214, distance: 101.8
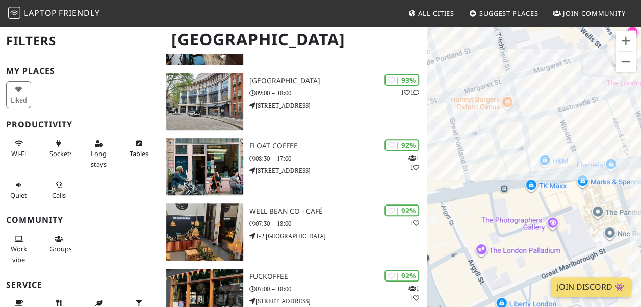
drag, startPoint x: 499, startPoint y: 179, endPoint x: 642, endPoint y: 169, distance: 143.1
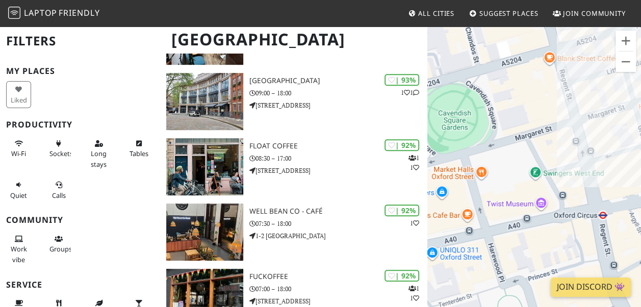
drag, startPoint x: 463, startPoint y: 169, endPoint x: 648, endPoint y: 176, distance: 184.6
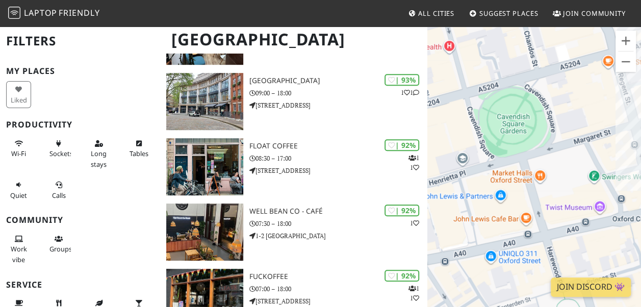
drag, startPoint x: 590, startPoint y: 110, endPoint x: 650, endPoint y: 114, distance: 59.8
click at [624, 59] on button "Zoom out" at bounding box center [625, 61] width 20 height 20
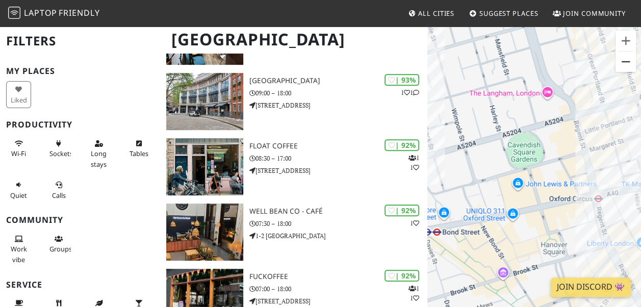
click at [623, 59] on button "Zoom out" at bounding box center [625, 61] width 20 height 20
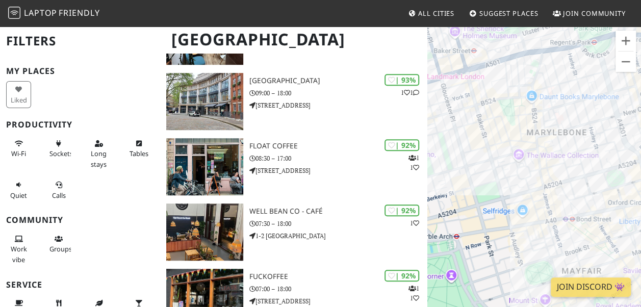
drag, startPoint x: 480, startPoint y: 153, endPoint x: 576, endPoint y: 167, distance: 97.4
click at [576, 167] on div "To navigate, press the arrow keys." at bounding box center [534, 178] width 214 height 307
